Goal: Information Seeking & Learning: Compare options

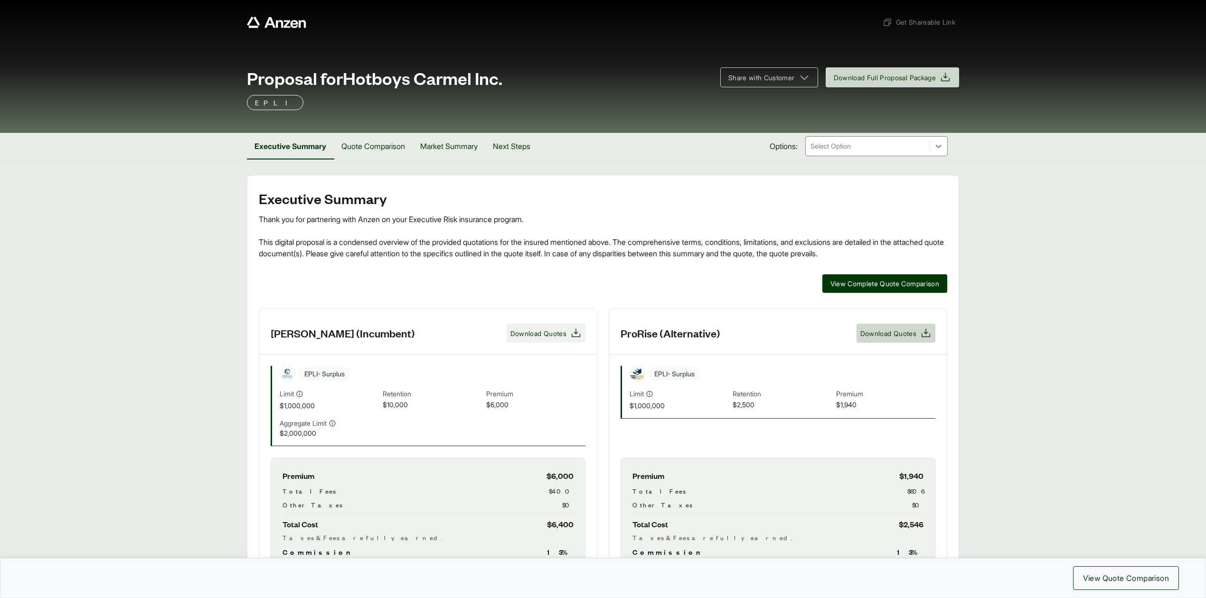
click at [533, 336] on span "Download Quotes" at bounding box center [538, 334] width 56 height 10
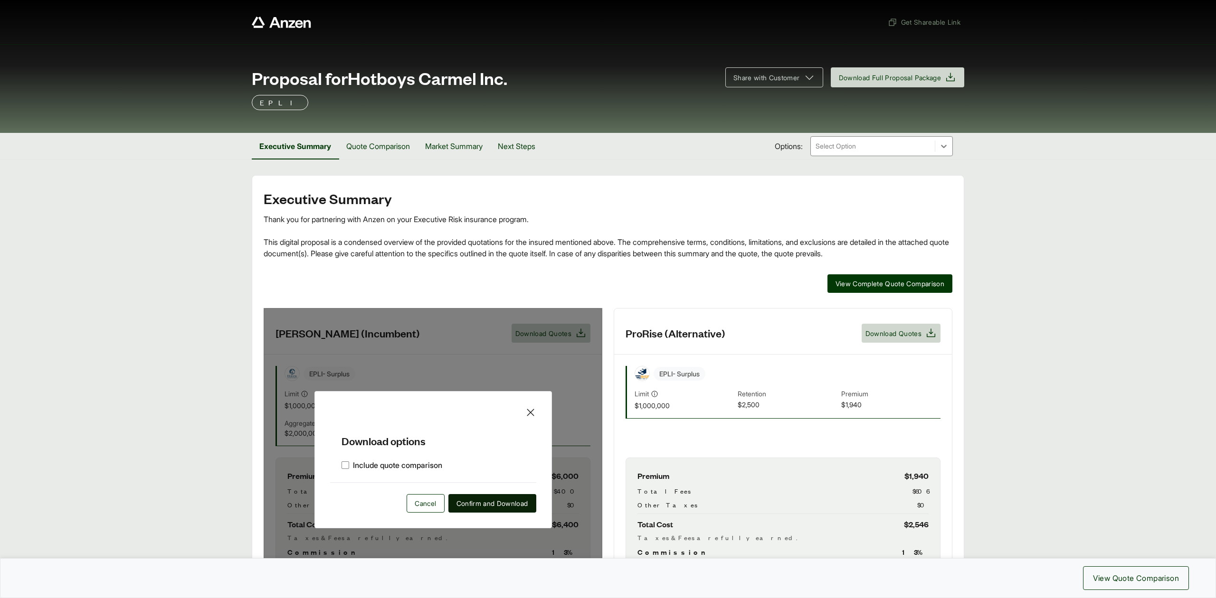
click at [496, 502] on span "Confirm and Download" at bounding box center [492, 504] width 72 height 10
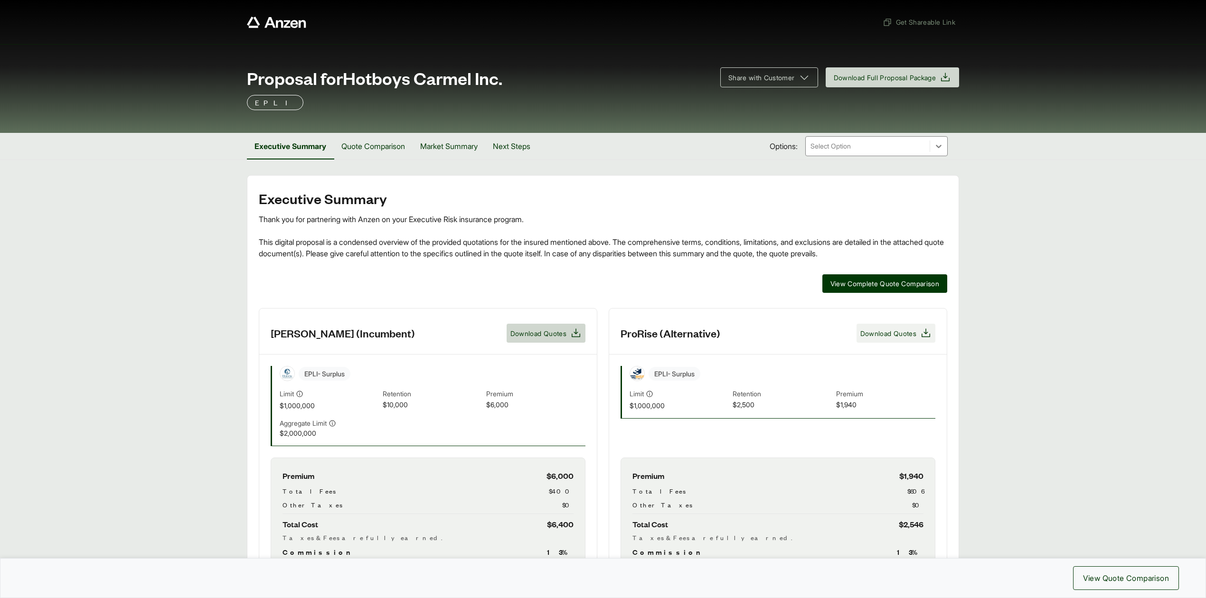
click at [887, 334] on span "Download Quotes" at bounding box center [888, 334] width 56 height 10
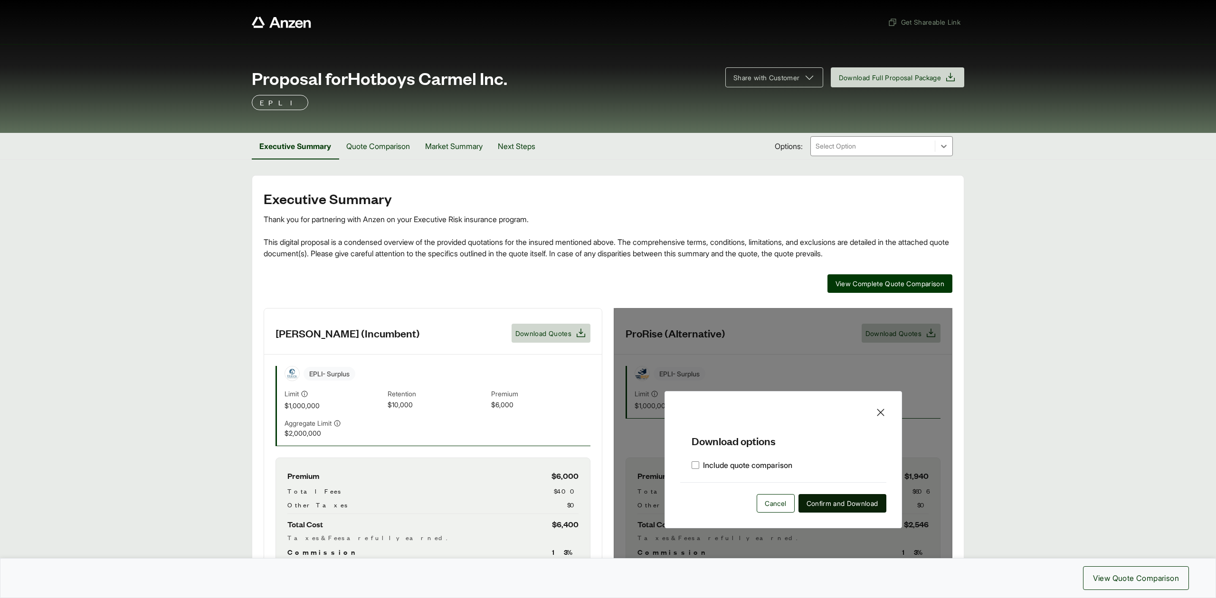
click at [819, 509] on span "Confirm and Download" at bounding box center [842, 504] width 72 height 10
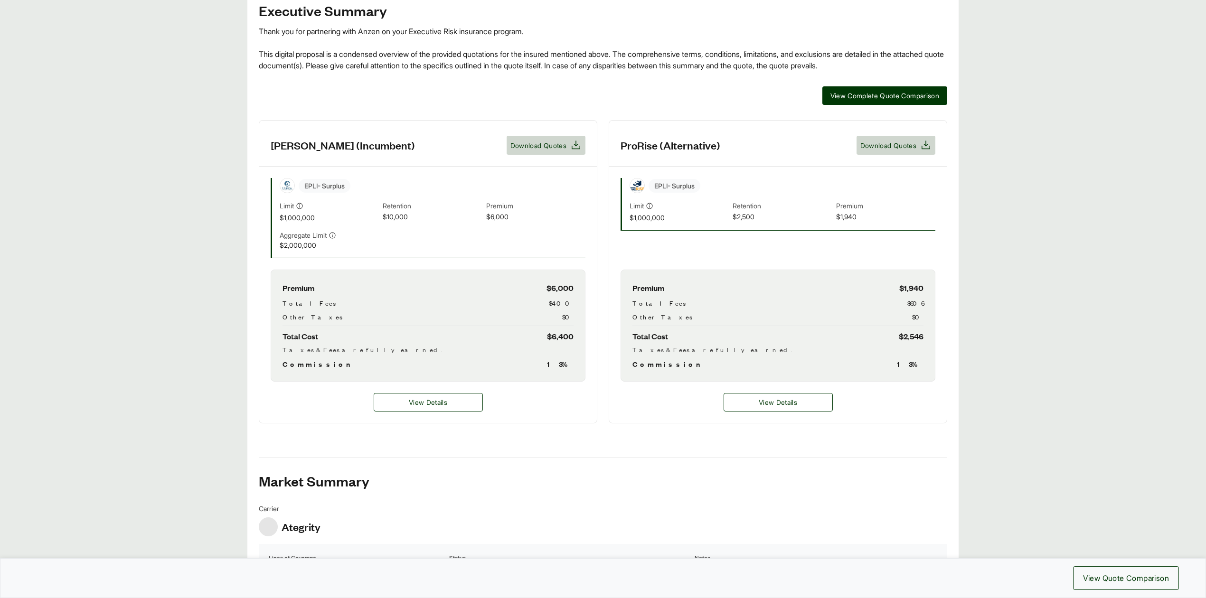
scroll to position [189, 0]
click at [403, 409] on button "View Details" at bounding box center [428, 402] width 109 height 19
click at [388, 404] on button "View Details" at bounding box center [428, 402] width 109 height 19
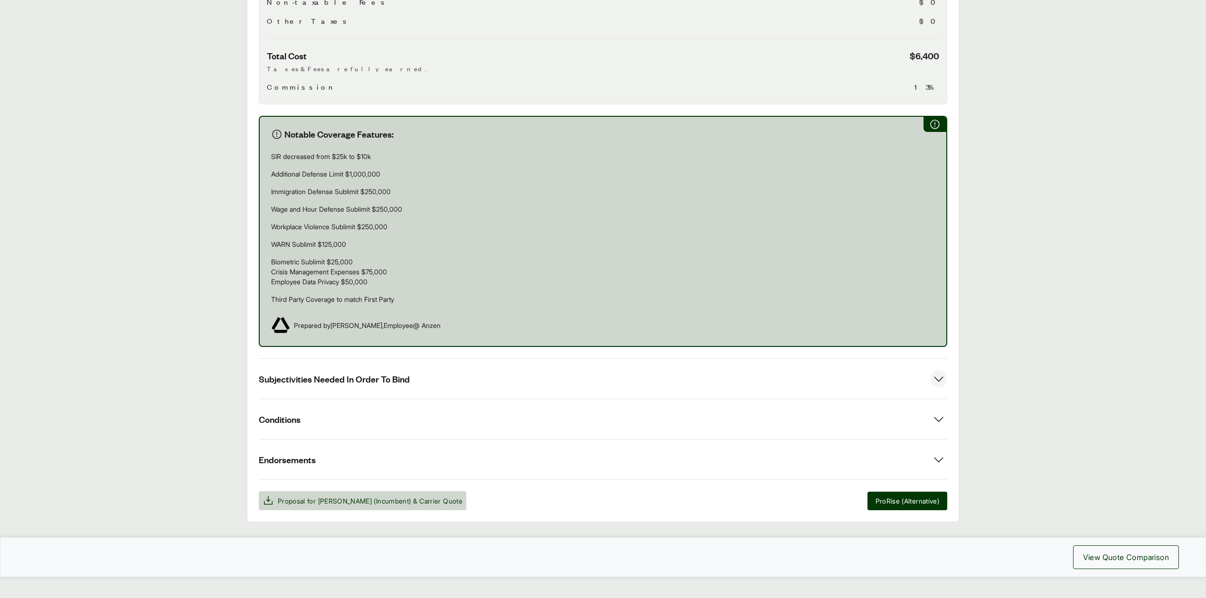
scroll to position [442, 0]
click at [387, 388] on button "Subjectivities Needed In Order To Bind" at bounding box center [603, 379] width 689 height 40
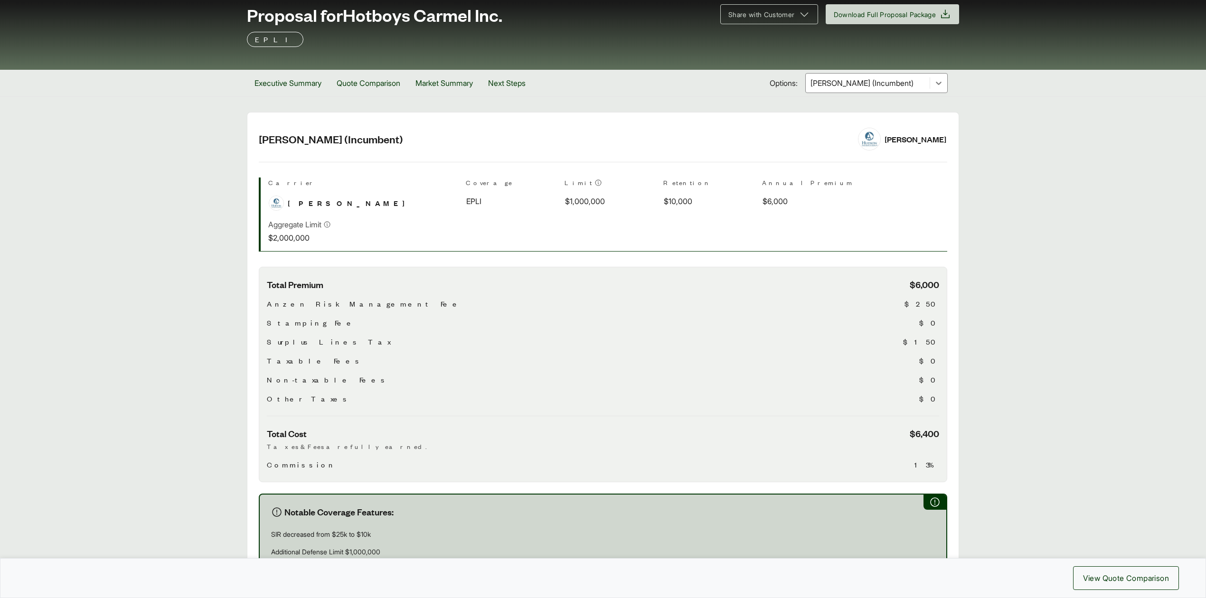
scroll to position [62, 0]
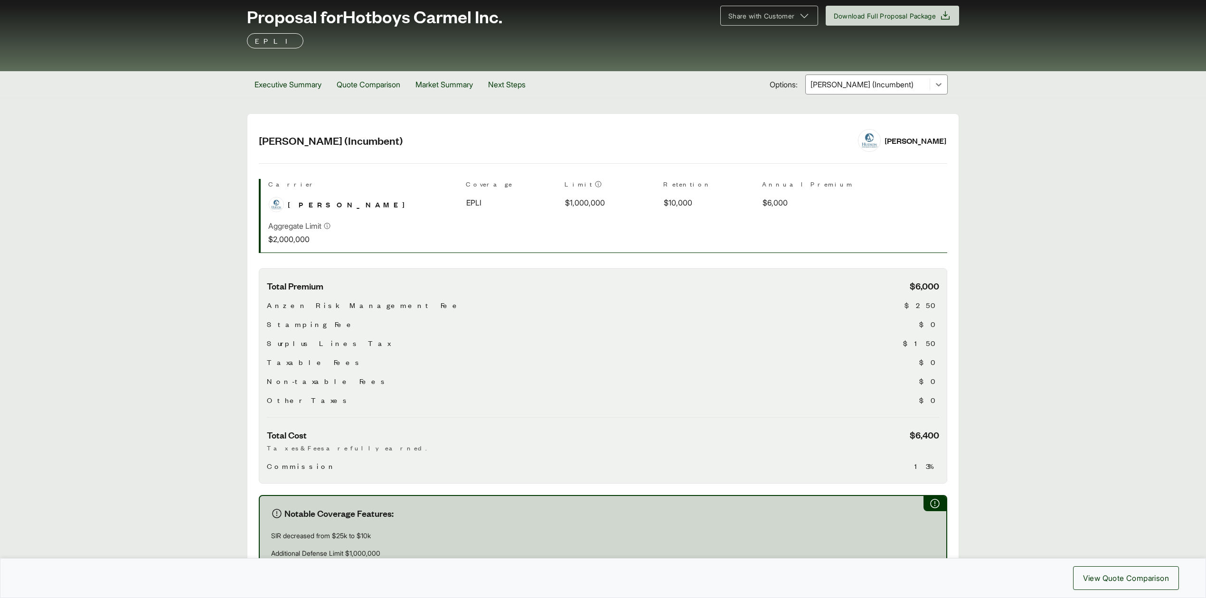
click at [857, 92] on div "[PERSON_NAME] (Incumbent)" at bounding box center [868, 84] width 124 height 19
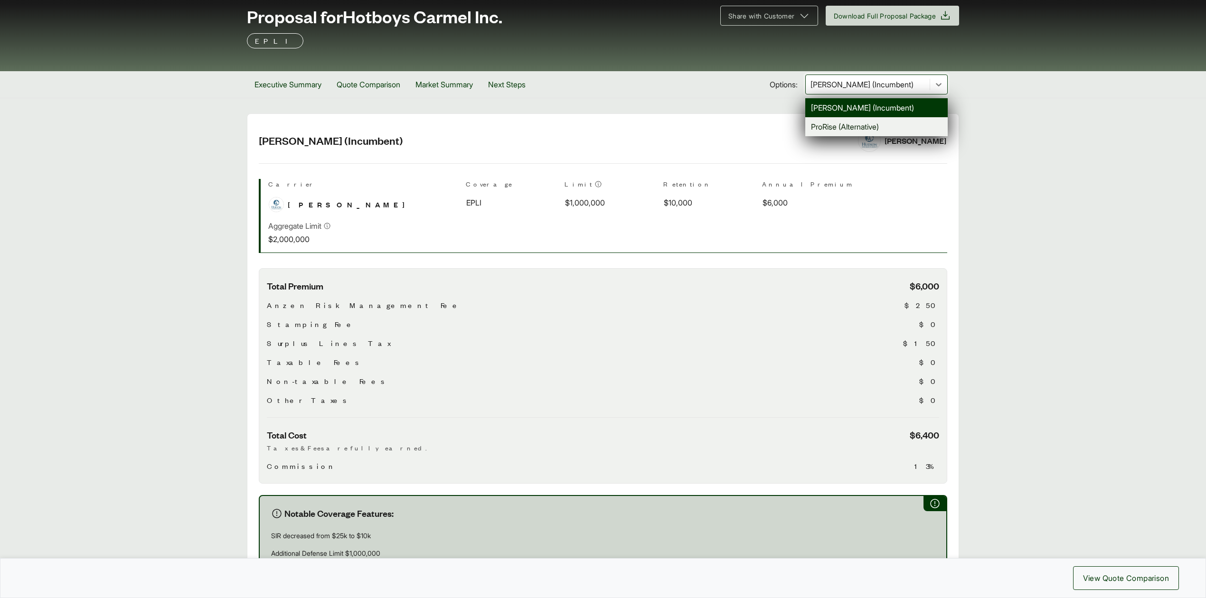
click at [848, 128] on div "ProRise (Alternative)" at bounding box center [876, 126] width 142 height 19
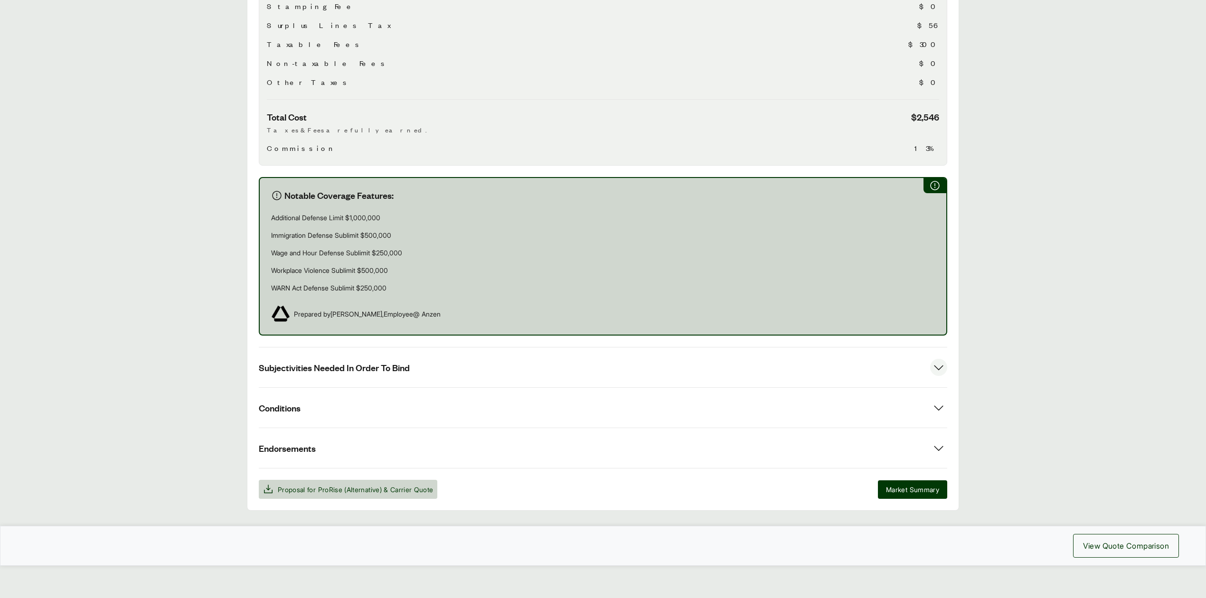
click at [399, 362] on span "Subjectivities Needed In Order To Bind" at bounding box center [334, 368] width 151 height 12
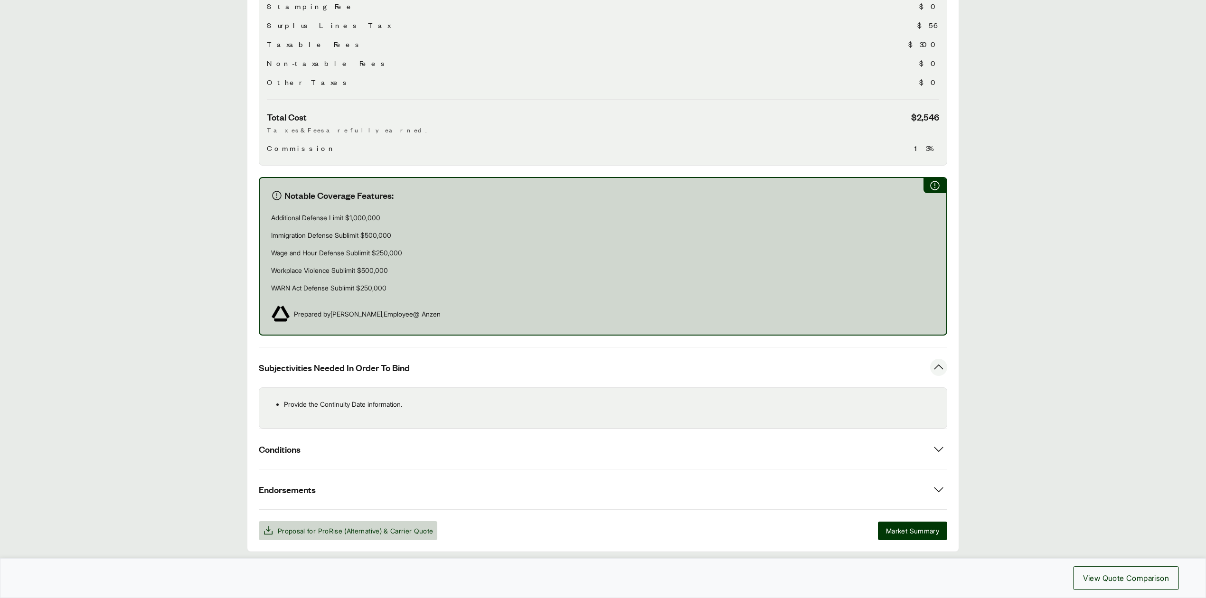
scroll to position [363, 0]
drag, startPoint x: 284, startPoint y: 397, endPoint x: 416, endPoint y: 394, distance: 132.1
click at [416, 398] on p "Provide the Continuity Date information." at bounding box center [611, 403] width 655 height 10
copy p "Provide the Continuity Date information."
click at [1020, 239] on main "Options: ProRise (Alternative) ProRise (Alternative) proRise Insurance Services…" at bounding box center [603, 181] width 1206 height 739
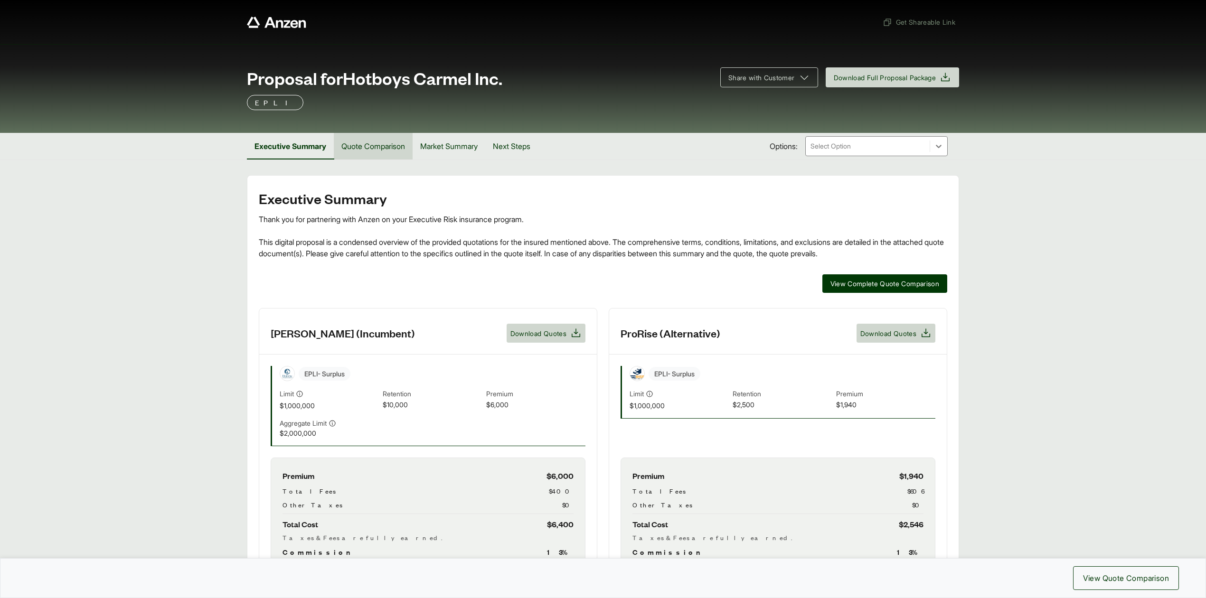
click at [359, 143] on button "Quote Comparison" at bounding box center [373, 146] width 79 height 27
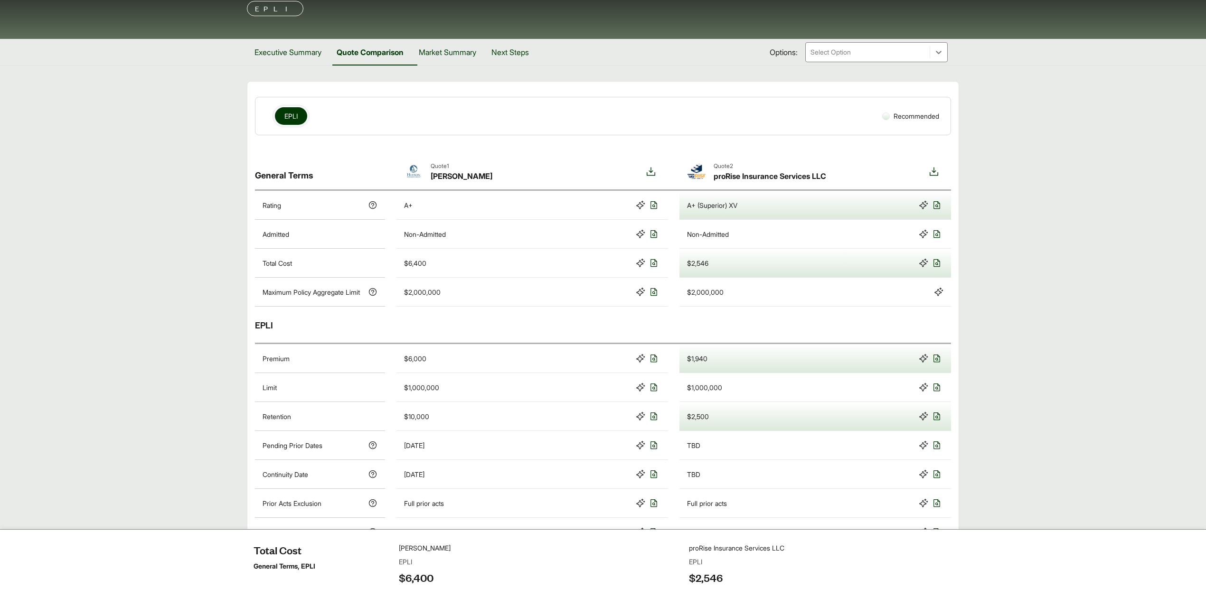
scroll to position [94, 0]
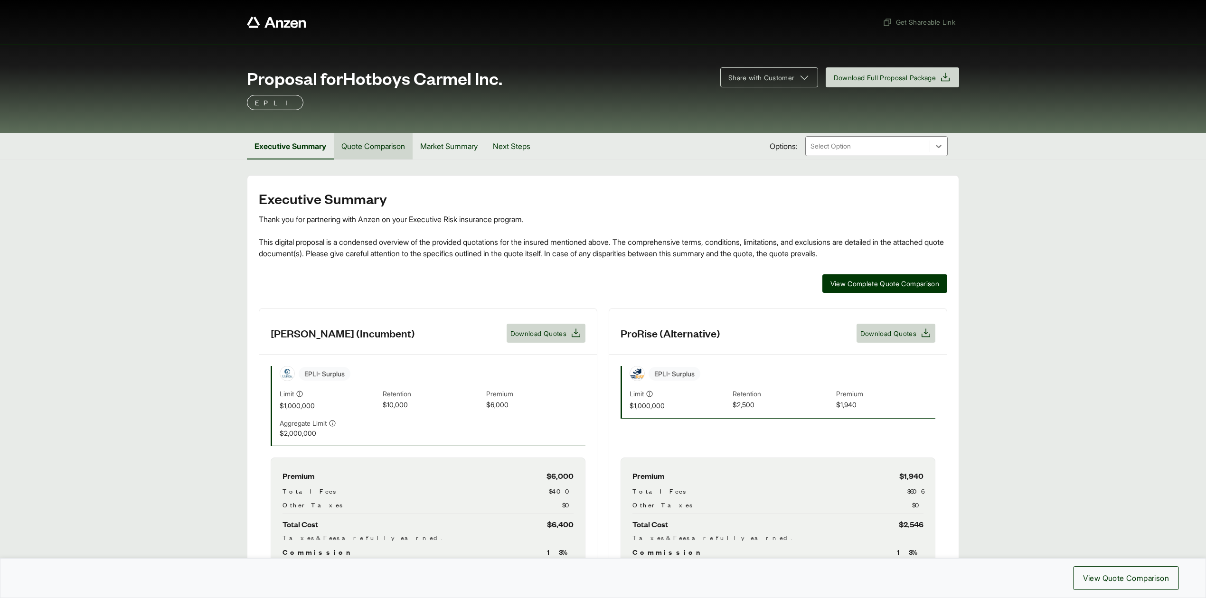
click at [387, 156] on button "Quote Comparison" at bounding box center [373, 146] width 79 height 27
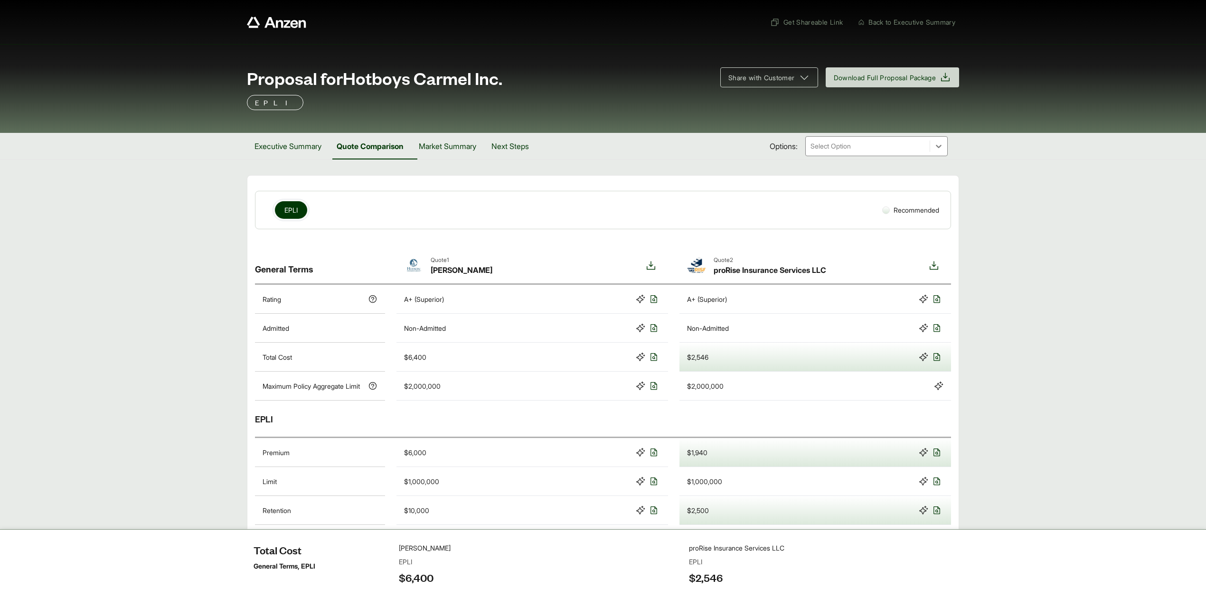
click at [1030, 320] on main "EPLI Recommended General Terms Quote 1 [PERSON_NAME] Quote 2 proRise Insurance …" at bounding box center [603, 597] width 1206 height 845
